Goal: Information Seeking & Learning: Learn about a topic

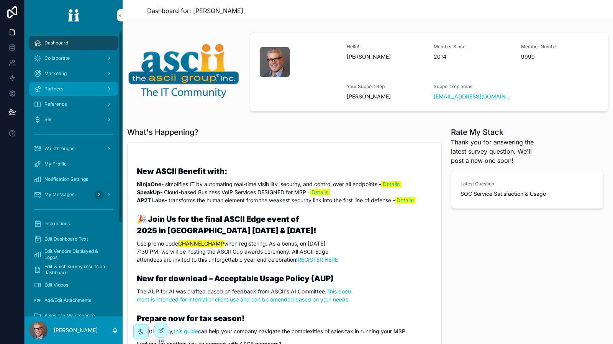
click at [78, 86] on div "Partners" at bounding box center [74, 89] width 80 height 12
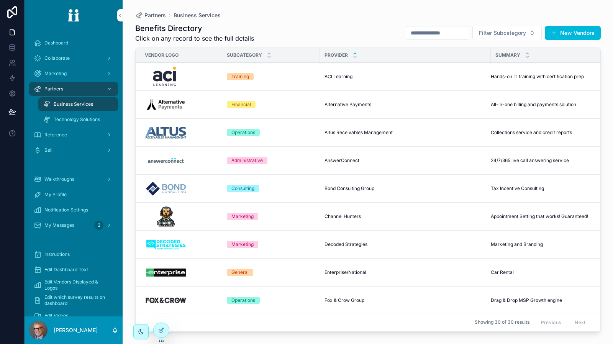
click at [436, 33] on input "scrollable content" at bounding box center [437, 33] width 63 height 11
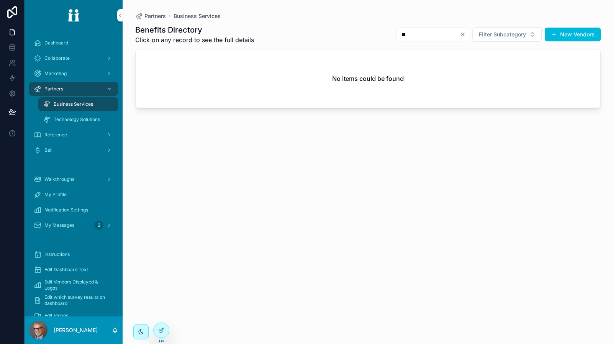
type input "*"
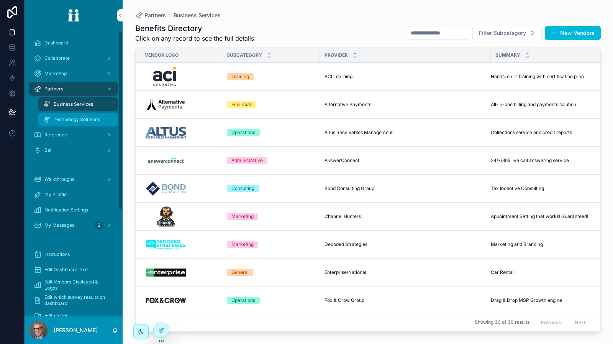
click at [58, 113] on div "Technology Solutions" at bounding box center [78, 119] width 71 height 12
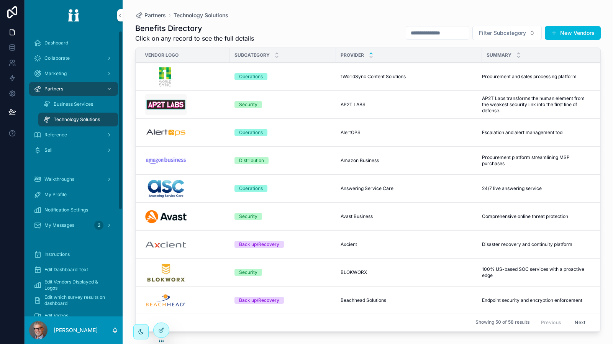
scroll to position [192, 0]
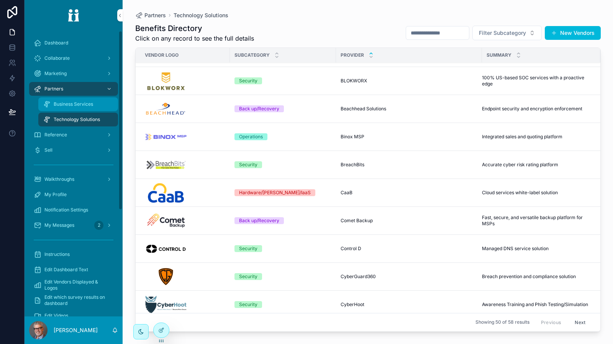
click at [89, 107] on div "Business Services" at bounding box center [78, 104] width 71 height 12
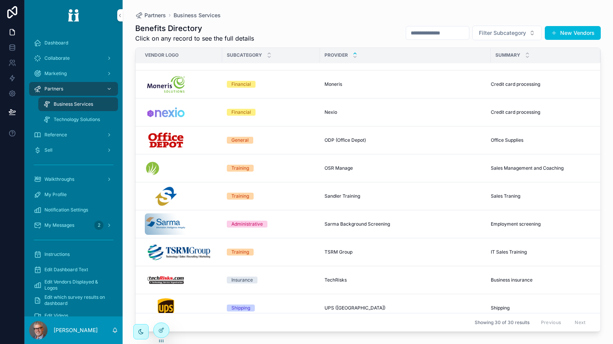
scroll to position [595, 0]
